Goal: Task Accomplishment & Management: Manage account settings

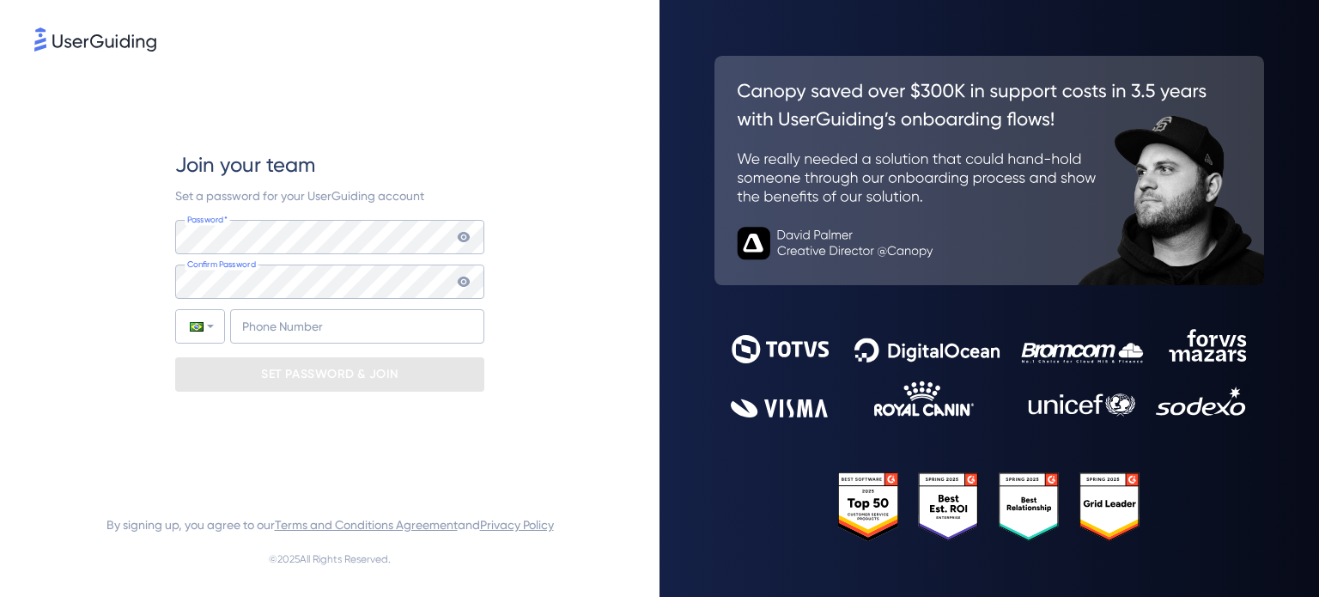
click at [463, 234] on keeper-lock "Open Keeper Popup" at bounding box center [460, 237] width 21 height 21
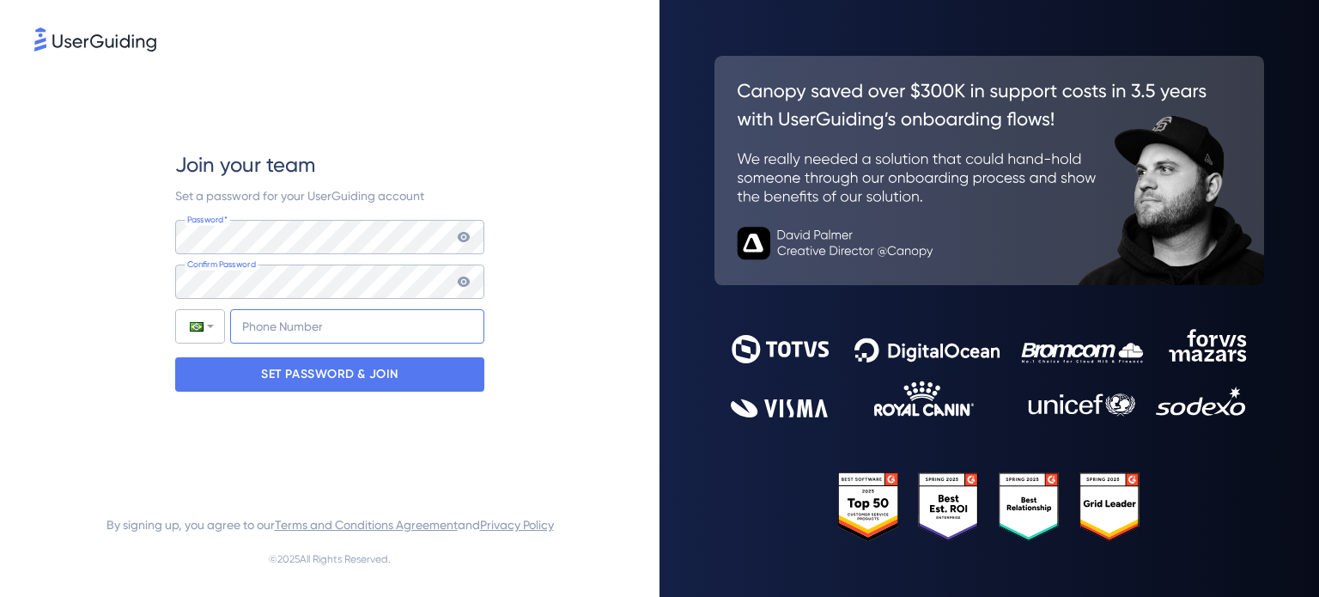
click at [304, 326] on input "+55" at bounding box center [357, 326] width 254 height 34
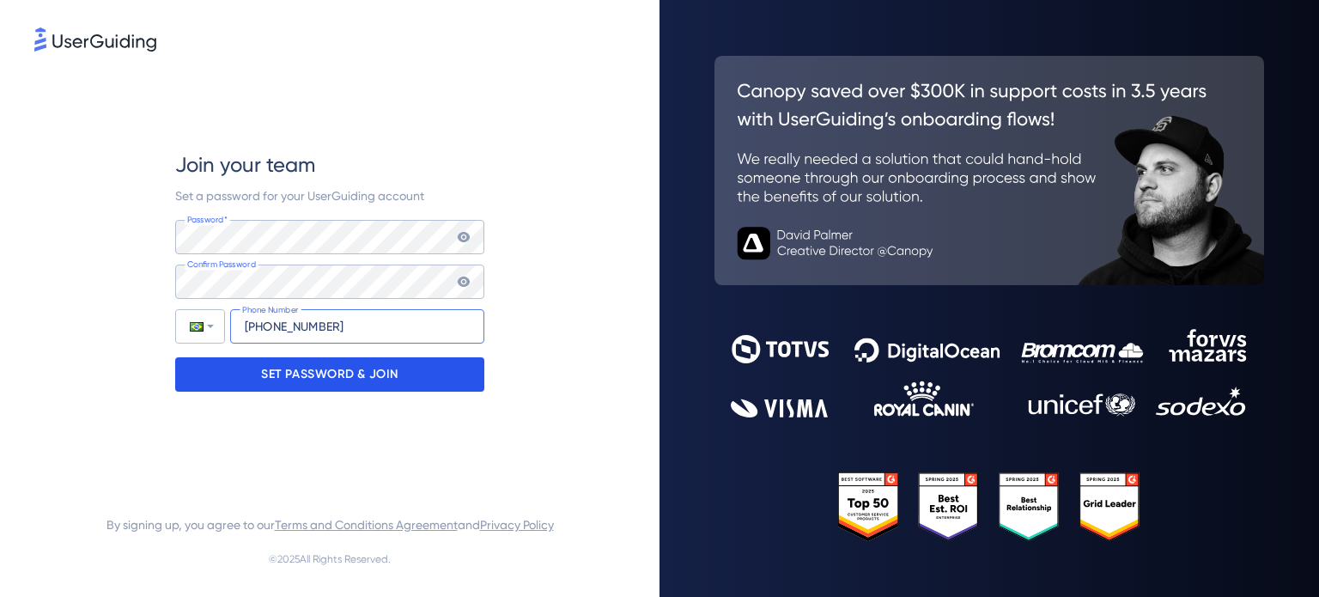
type input "[PHONE_NUMBER]"
click at [357, 376] on p "SET PASSWORD & JOIN" at bounding box center [329, 374] width 137 height 27
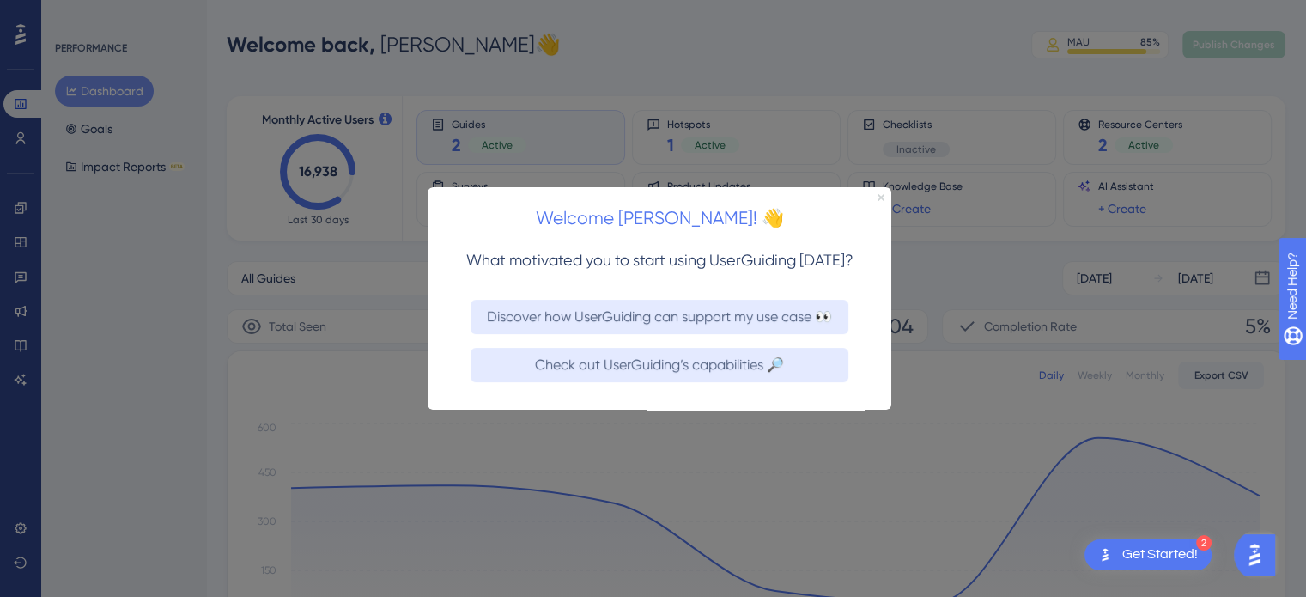
drag, startPoint x: 880, startPoint y: 195, endPoint x: 555, endPoint y: 200, distance: 325.6
click at [880, 195] on icon "Close Preview" at bounding box center [881, 196] width 7 height 7
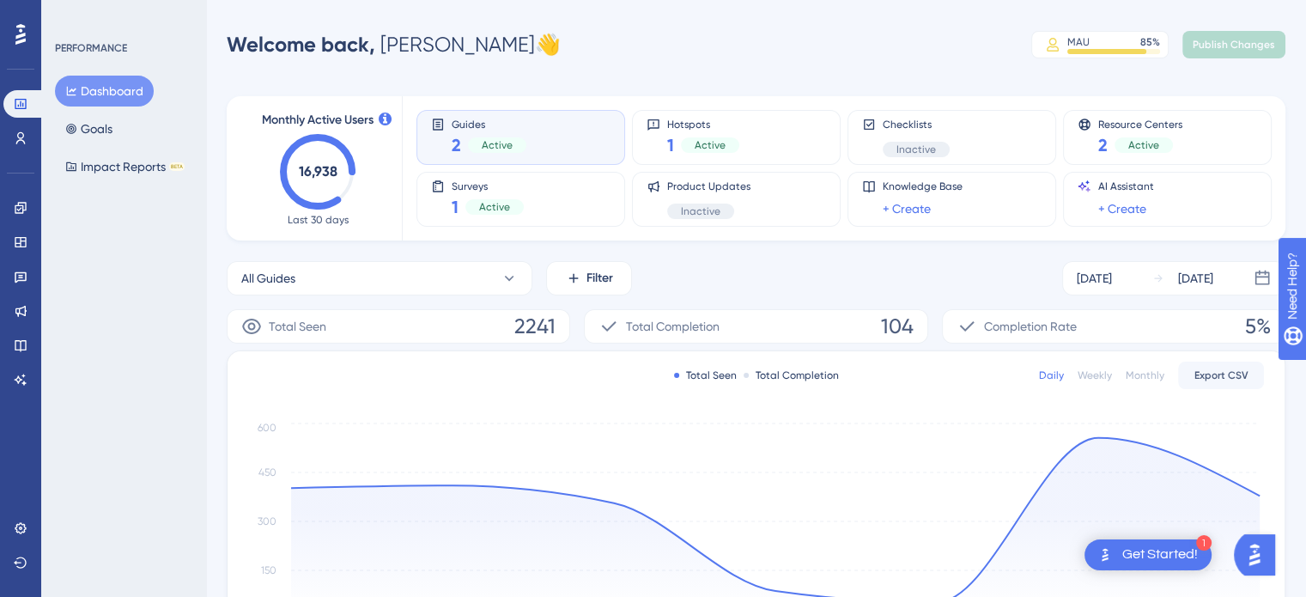
click at [24, 37] on icon at bounding box center [20, 34] width 10 height 22
click at [17, 137] on icon at bounding box center [20, 138] width 9 height 12
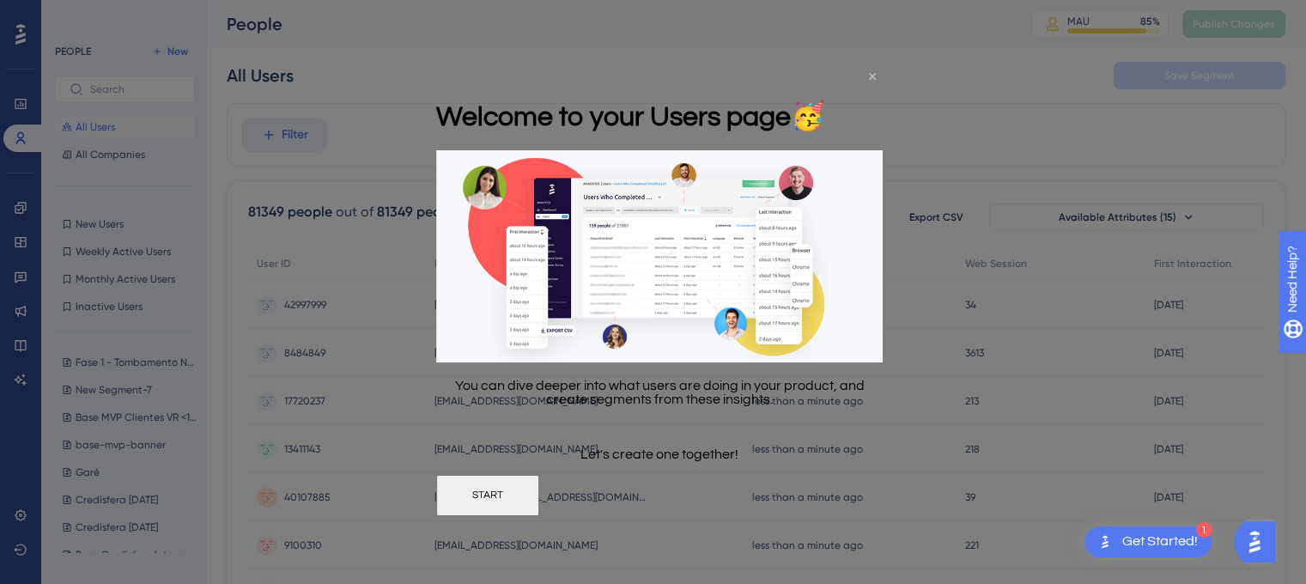
click at [870, 73] on icon "Close Preview" at bounding box center [872, 75] width 7 height 7
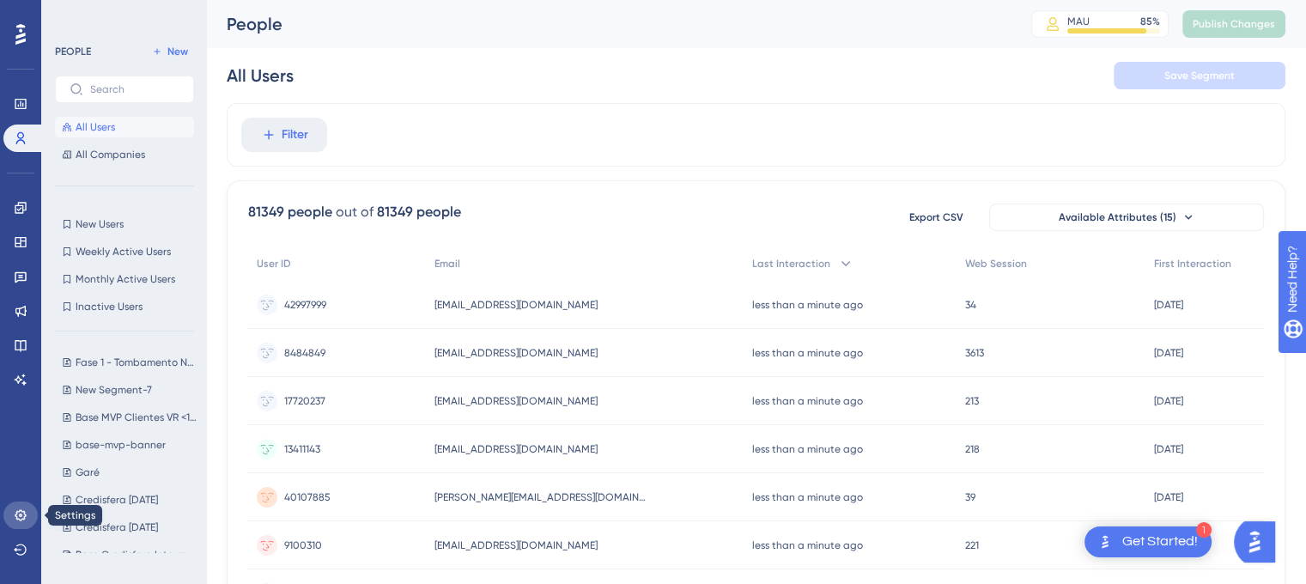
click at [10, 516] on link at bounding box center [20, 515] width 34 height 27
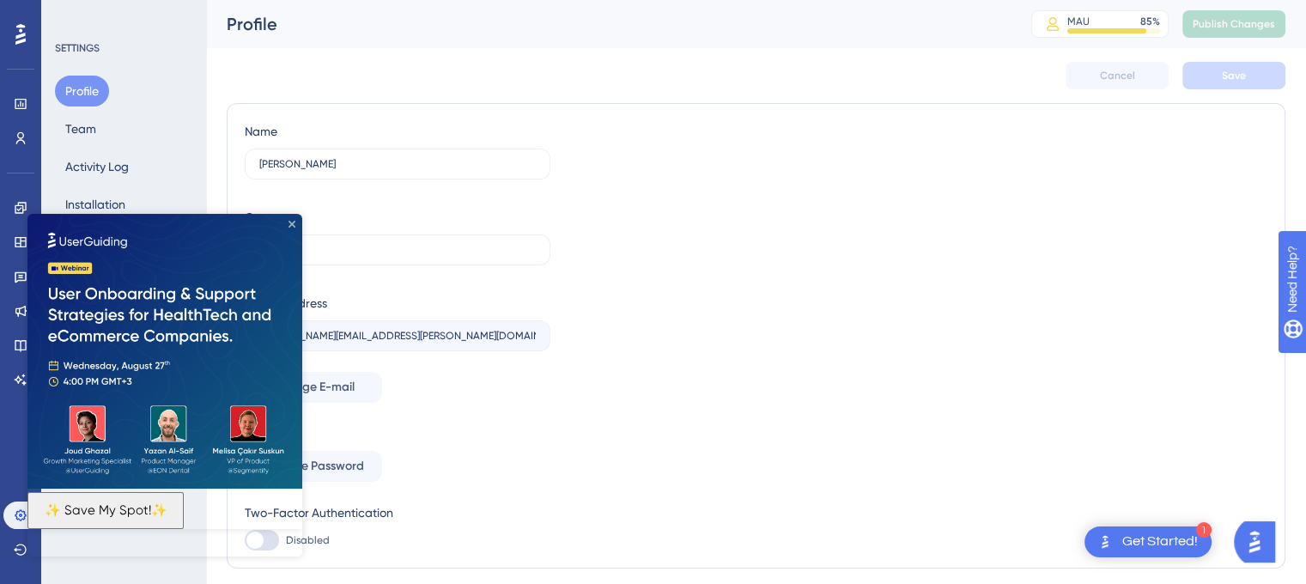
click at [289, 221] on icon "Close Preview" at bounding box center [292, 224] width 7 height 7
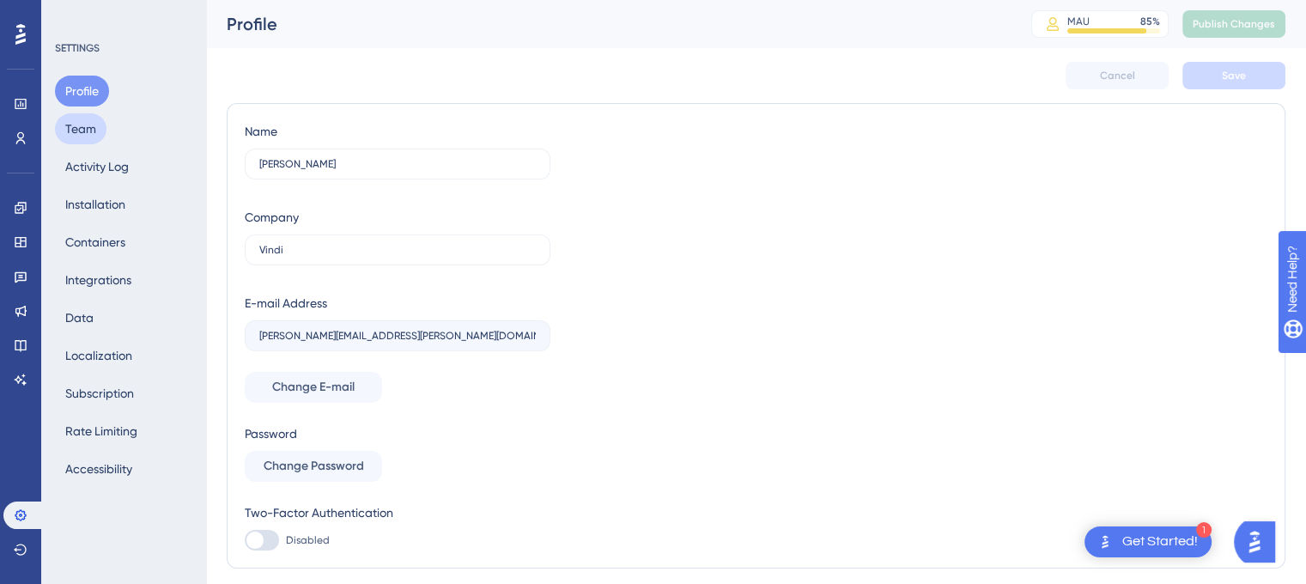
click at [92, 134] on button "Team" at bounding box center [81, 128] width 52 height 31
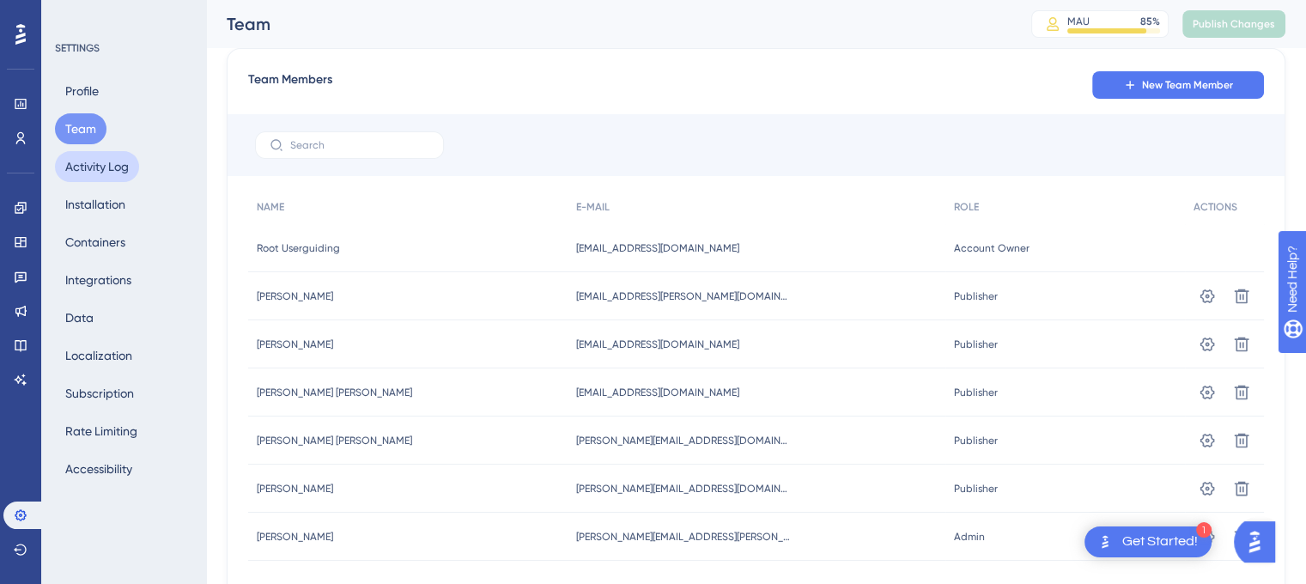
click at [89, 171] on button "Activity Log" at bounding box center [97, 166] width 84 height 31
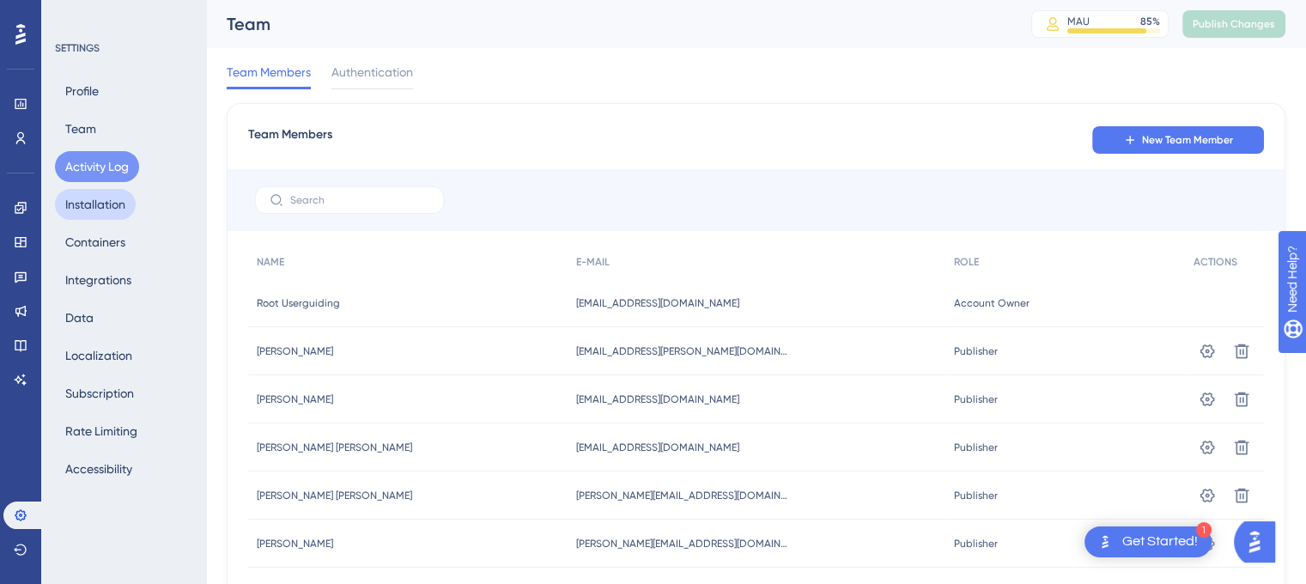
click at [93, 205] on button "Installation" at bounding box center [95, 204] width 81 height 31
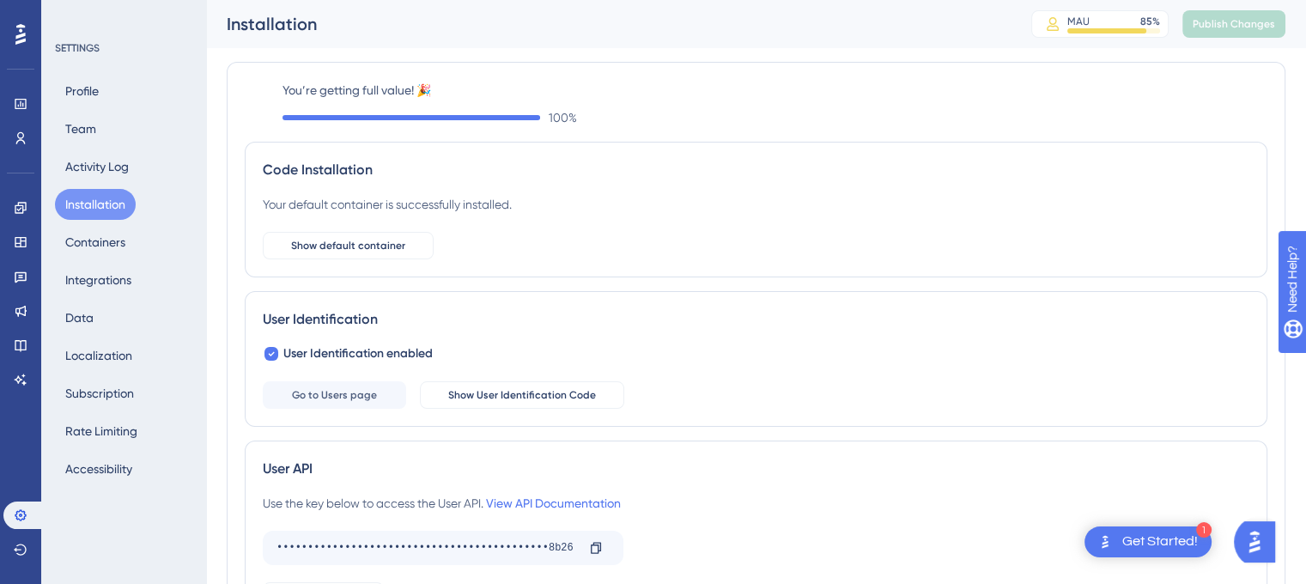
click at [82, 263] on div "Profile Team Activity Log Installation Containers Integrations Data Localizatio…" at bounding box center [124, 280] width 139 height 409
click at [8, 40] on div at bounding box center [20, 34] width 27 height 27
click at [11, 38] on div at bounding box center [20, 34] width 27 height 27
click at [275, 22] on div "Installation" at bounding box center [608, 24] width 762 height 24
click at [114, 95] on div "Profile Team Activity Log Installation Containers Integrations Data Localizatio…" at bounding box center [124, 280] width 139 height 409
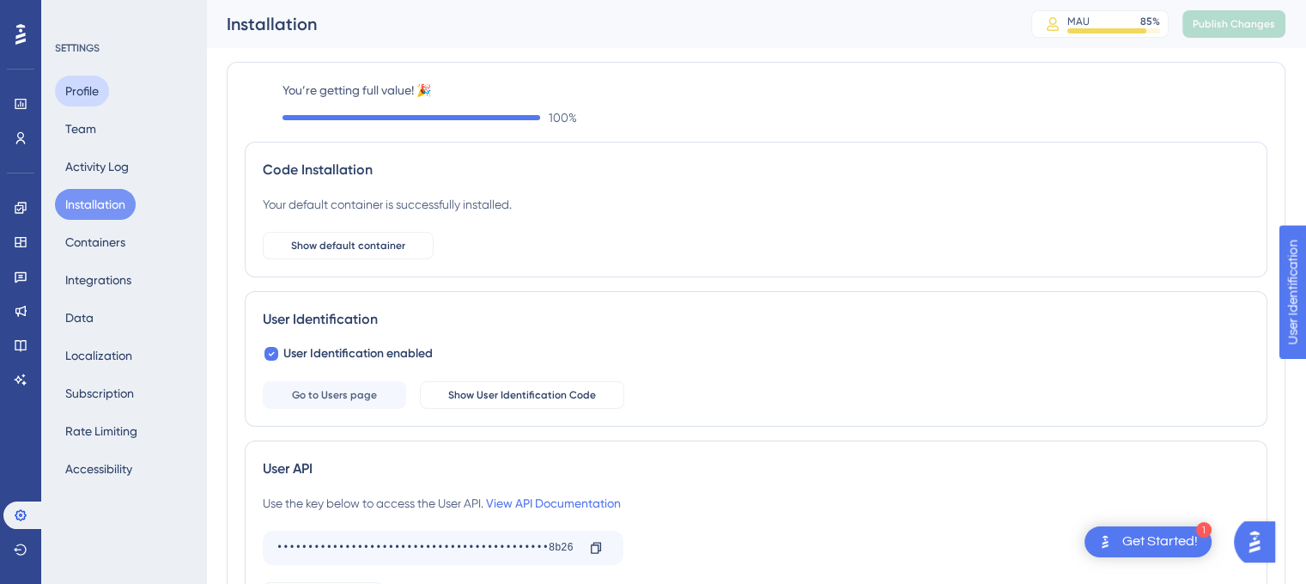
click at [75, 94] on button "Profile" at bounding box center [82, 91] width 54 height 31
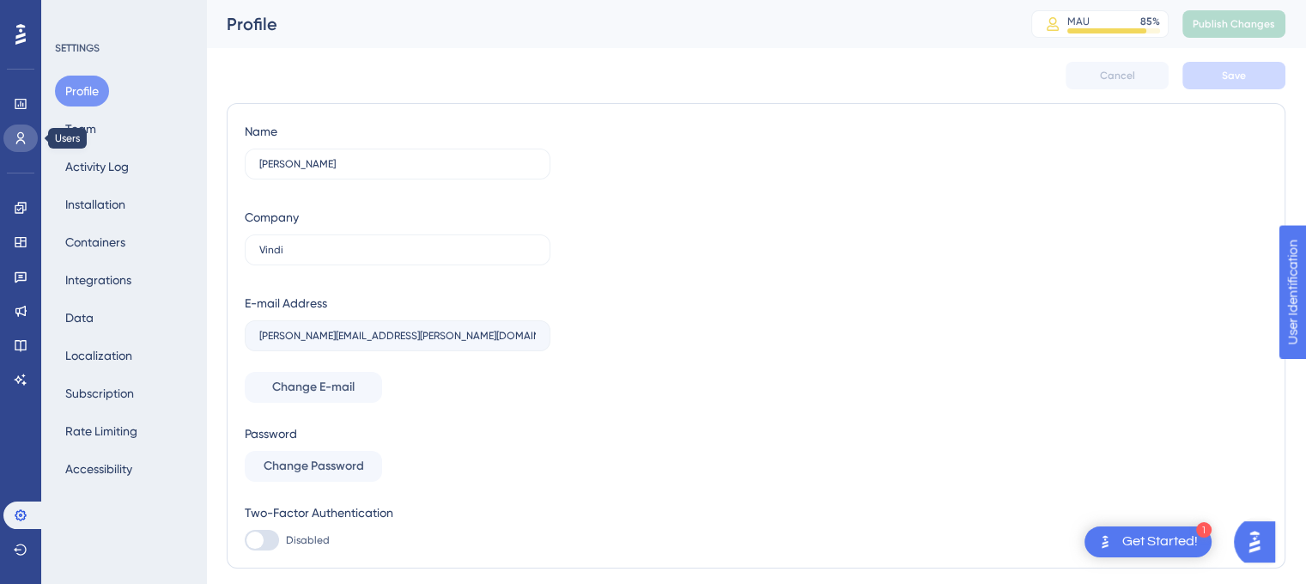
click at [16, 137] on icon at bounding box center [21, 138] width 14 height 14
